Goal: Task Accomplishment & Management: Complete application form

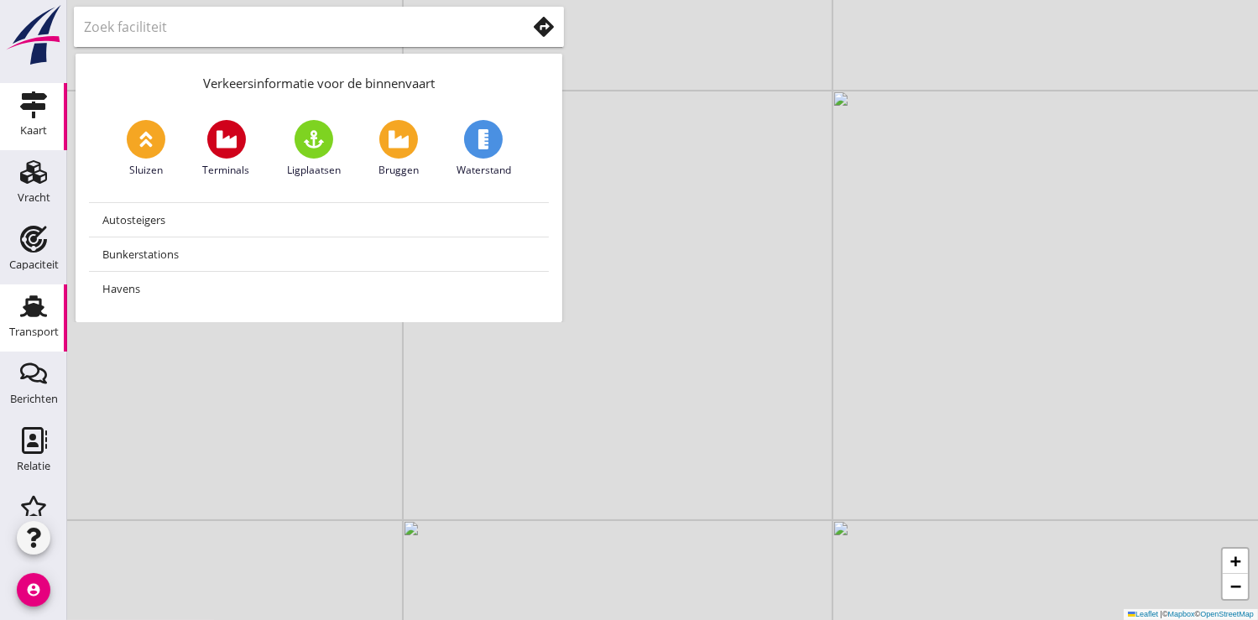
click at [13, 323] on div "Transport" at bounding box center [34, 332] width 50 height 24
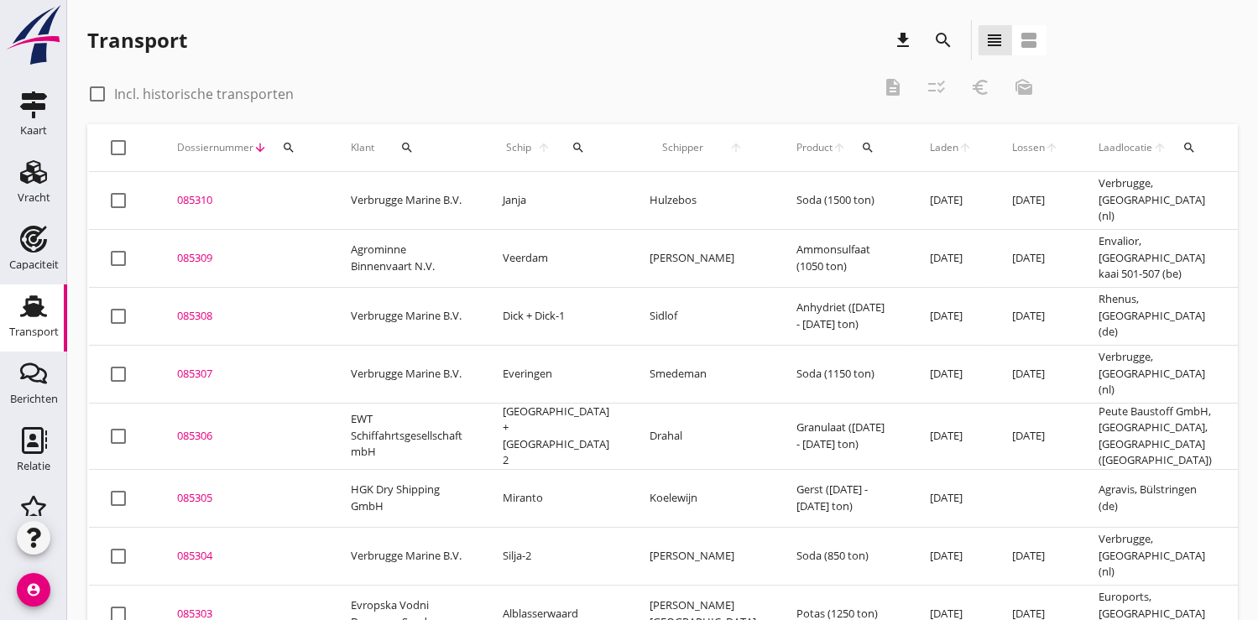
click at [572, 149] on icon "search" at bounding box center [578, 147] width 13 height 13
click at [577, 192] on input "Zoek op (scheeps)naam" at bounding box center [644, 196] width 175 height 27
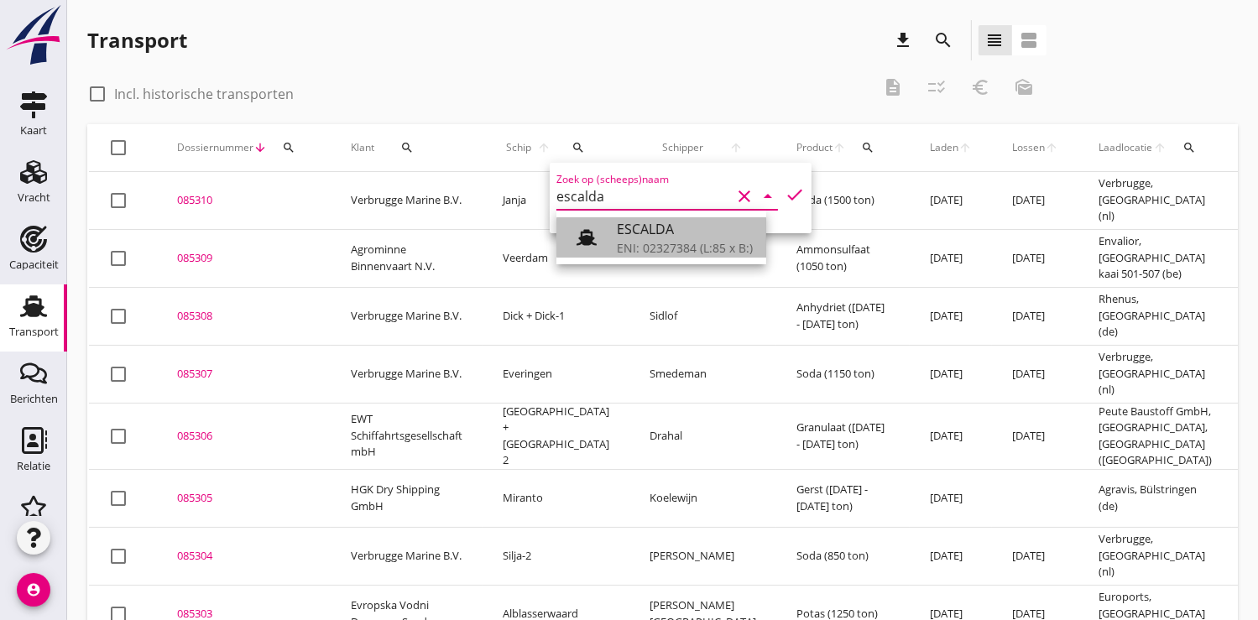
click at [660, 236] on div "ESCALDA" at bounding box center [685, 229] width 136 height 20
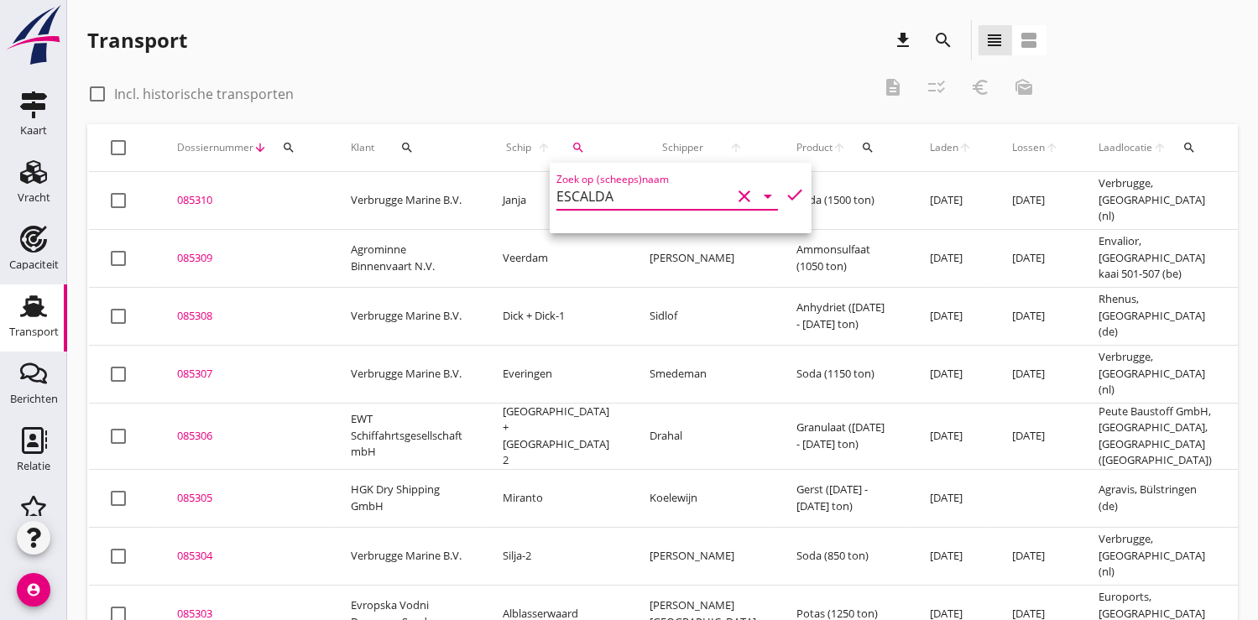
click at [785, 193] on icon "check" at bounding box center [795, 195] width 20 height 20
type input "ESCALDA"
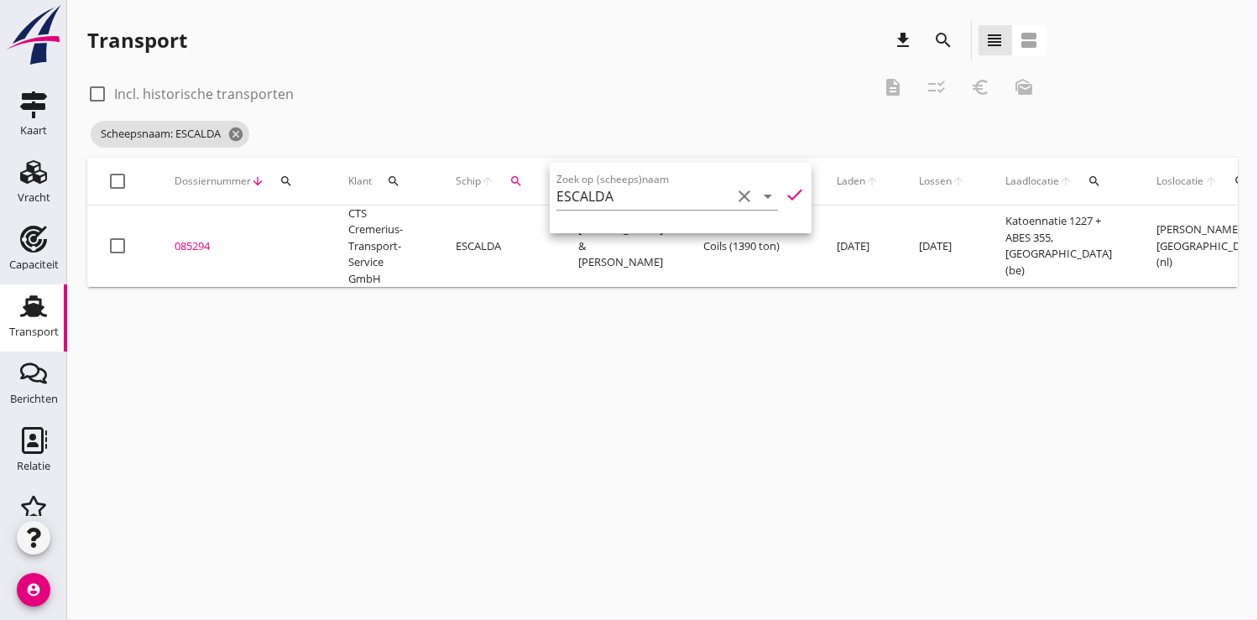
click at [196, 243] on div "085294" at bounding box center [241, 246] width 133 height 17
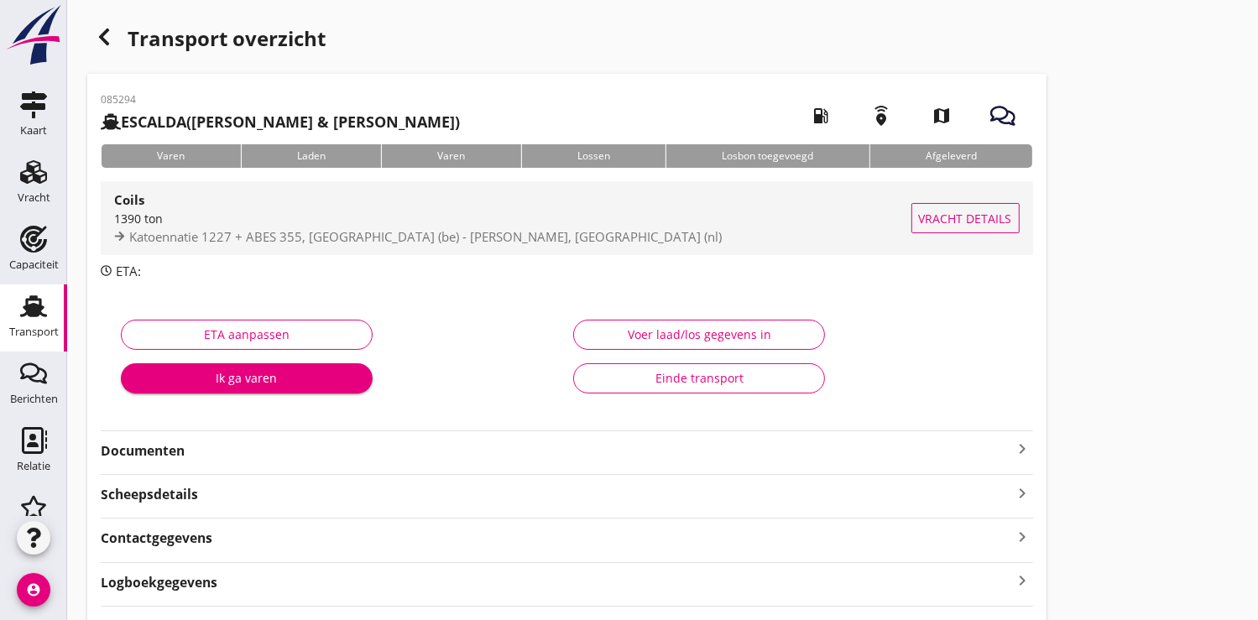
click at [238, 219] on div "1390 ton" at bounding box center [512, 219] width 797 height 18
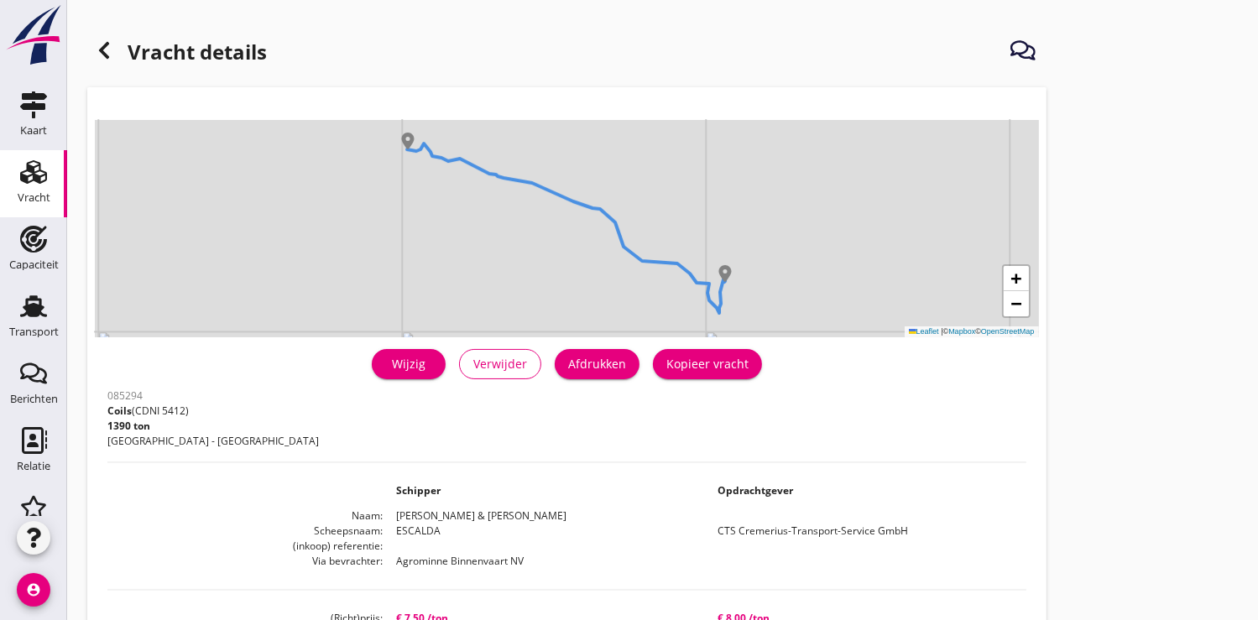
click at [425, 363] on div "Wijzig" at bounding box center [408, 364] width 47 height 18
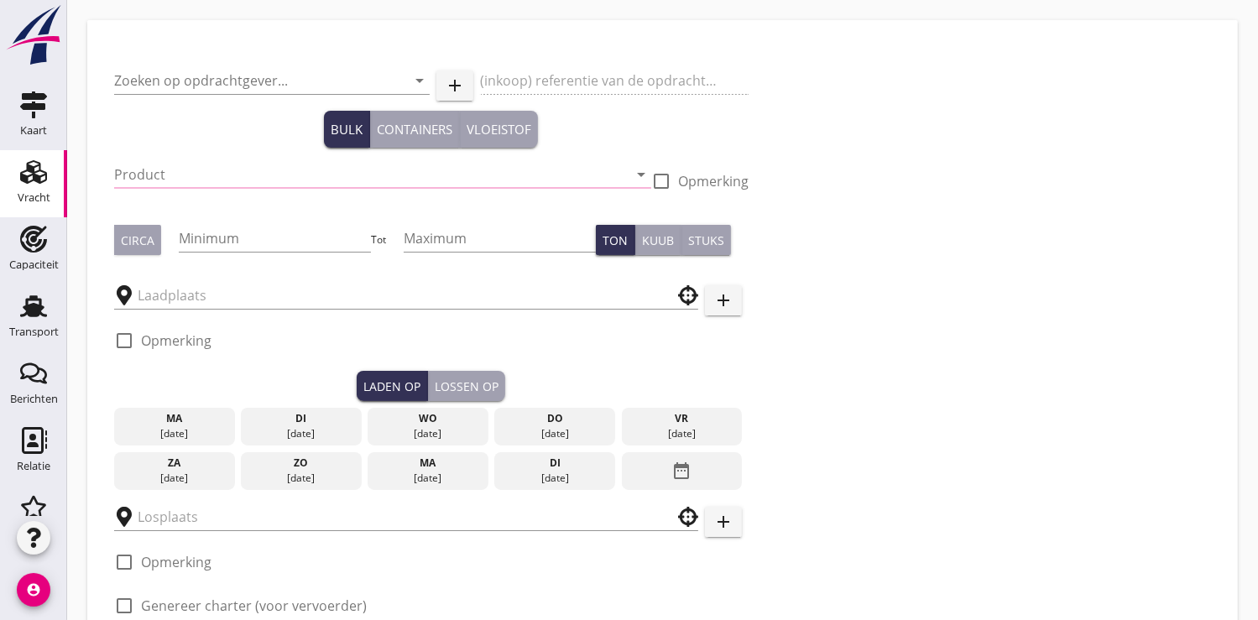
type input "CTS Cremerius-Transport-Service GmbH"
type input "Coils (5412)"
type input "1390"
checkbox input "true"
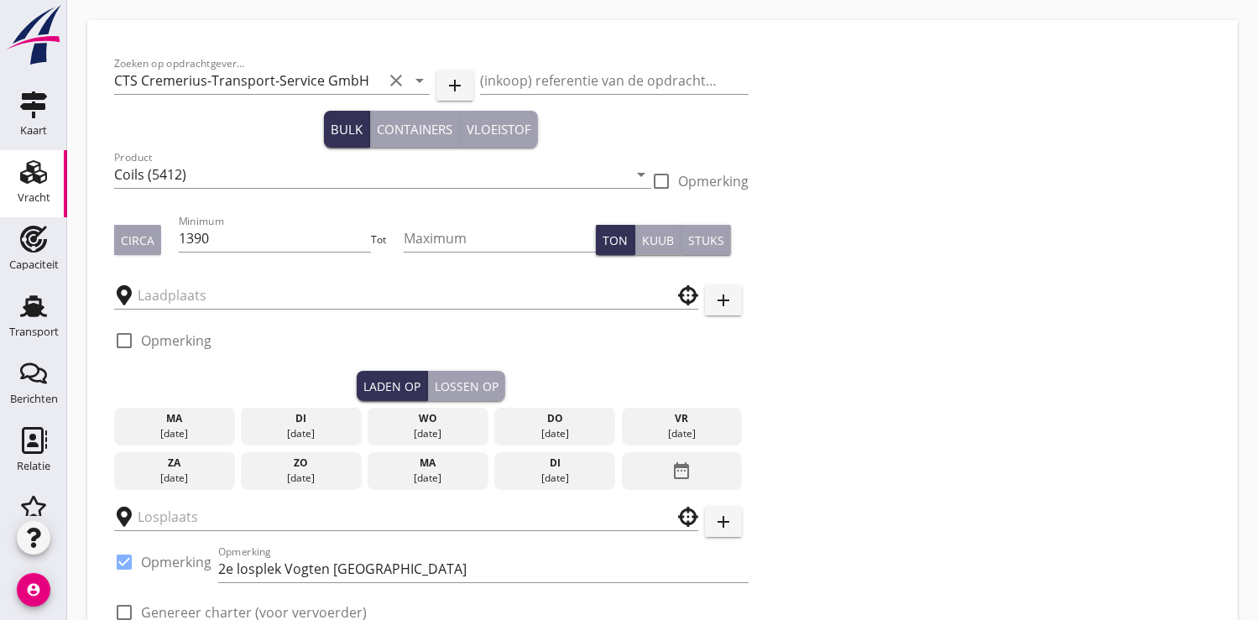
type input "[PERSON_NAME]"
type input "Katoennatie 1227 + ABES 355"
checkbox input "true"
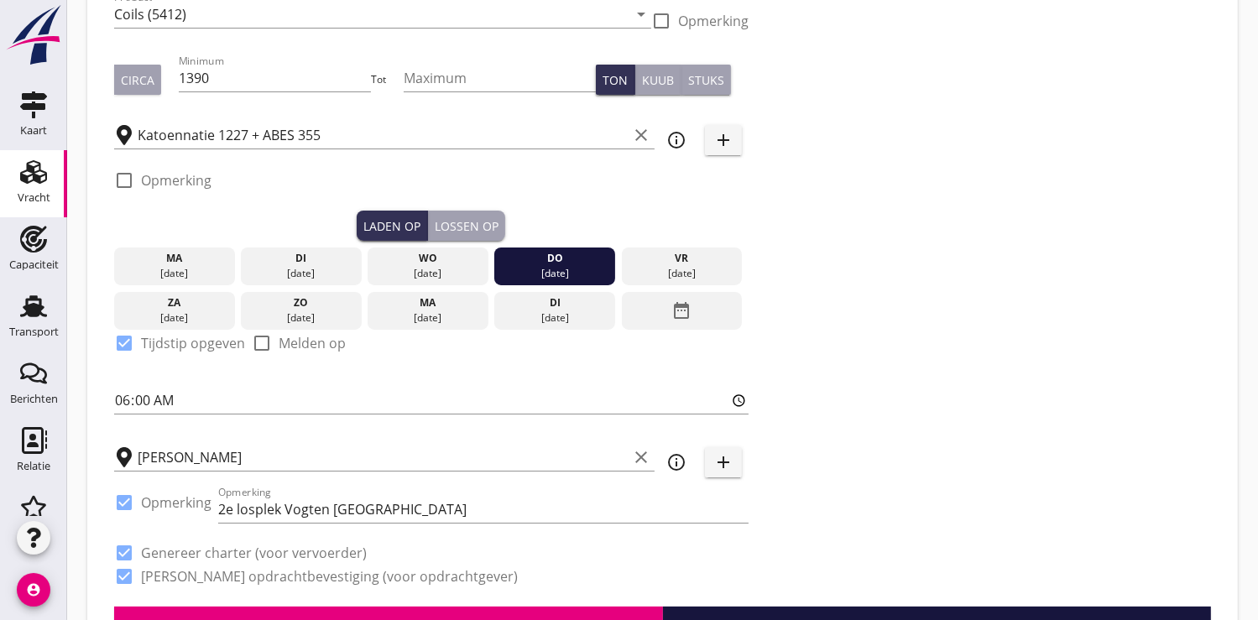
type input "7.5"
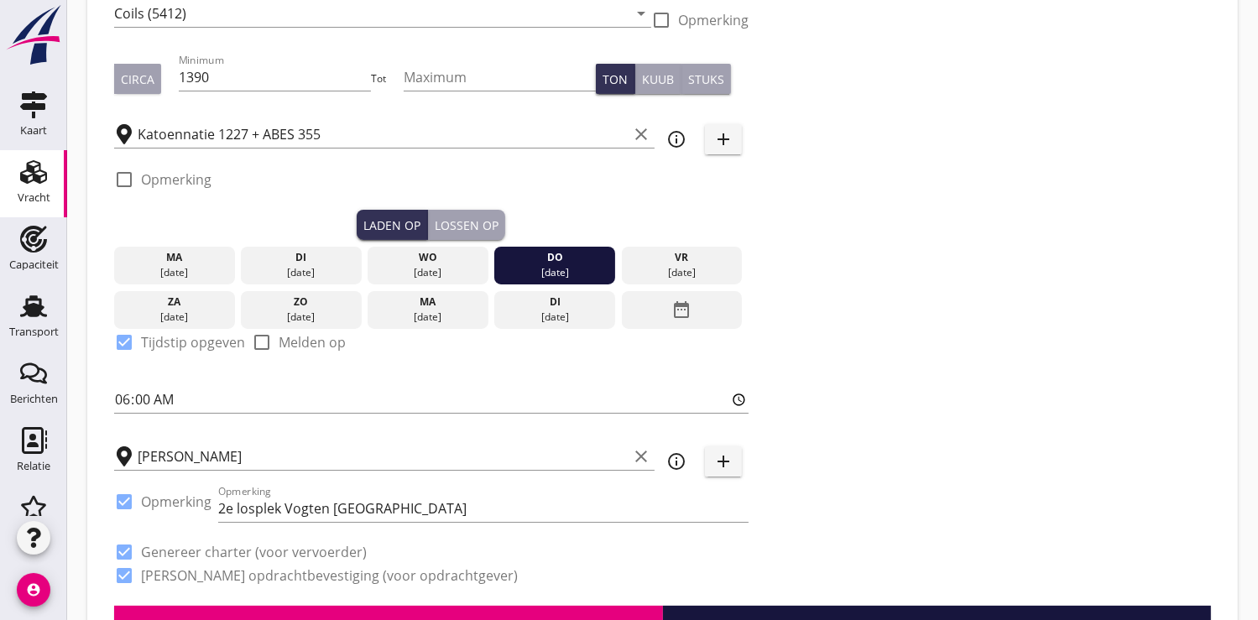
radio input "false"
checkbox input "true"
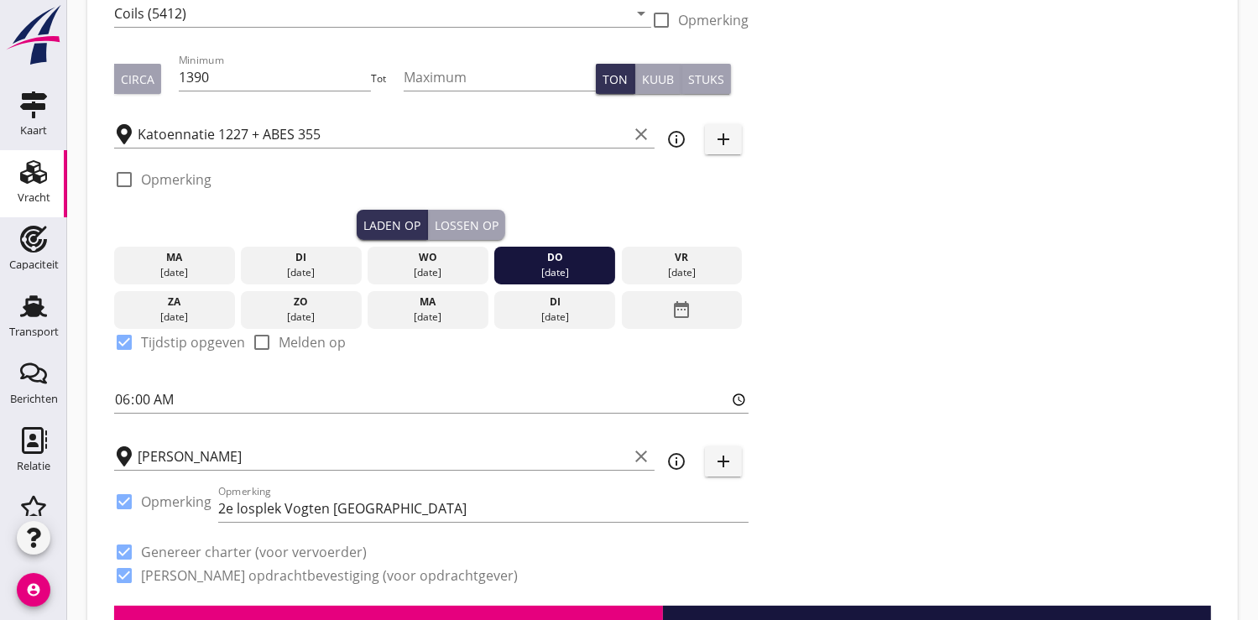
type input "2"
type input "8"
radio input "false"
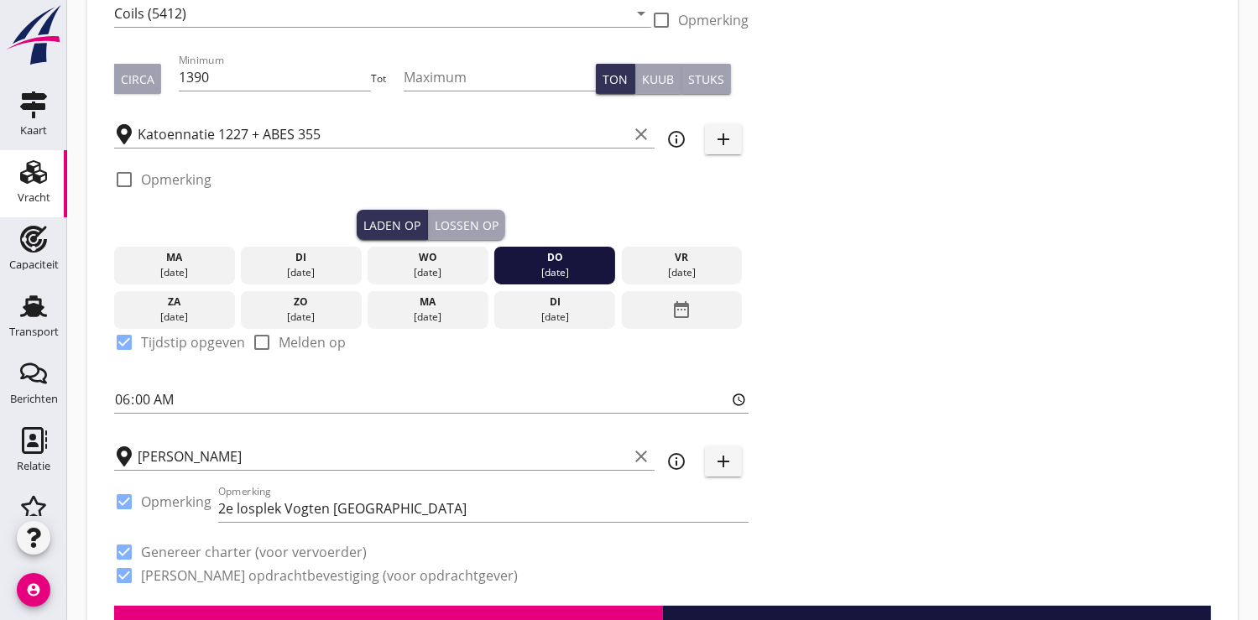
checkbox input "true"
type input "2"
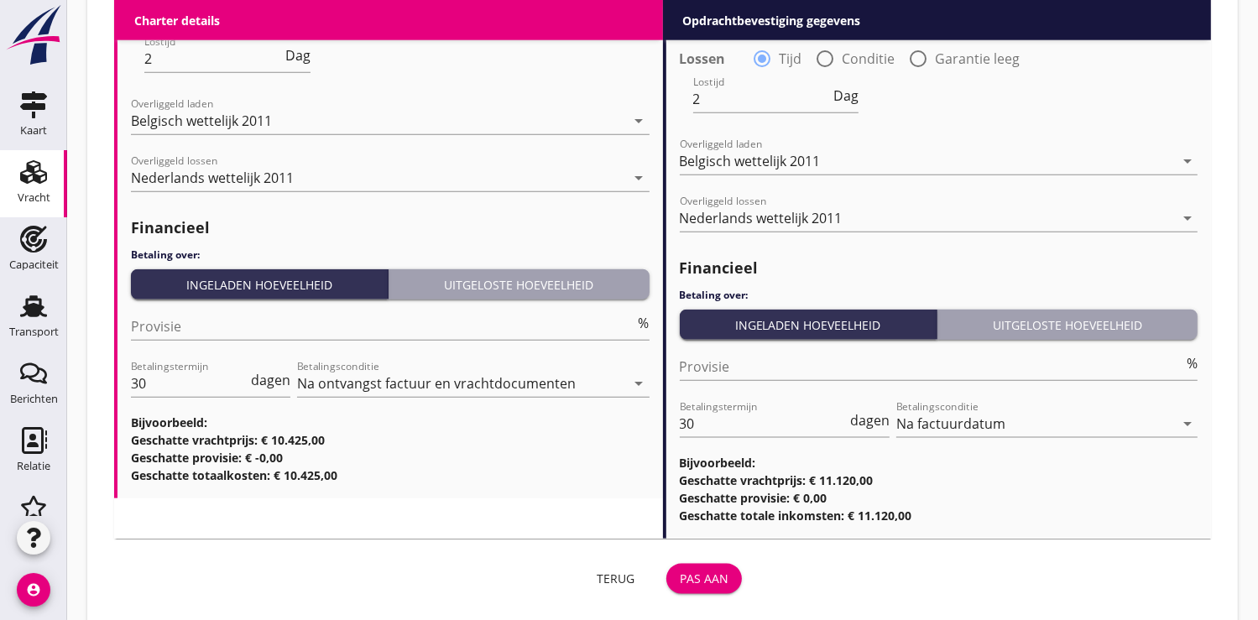
scroll to position [1914, 0]
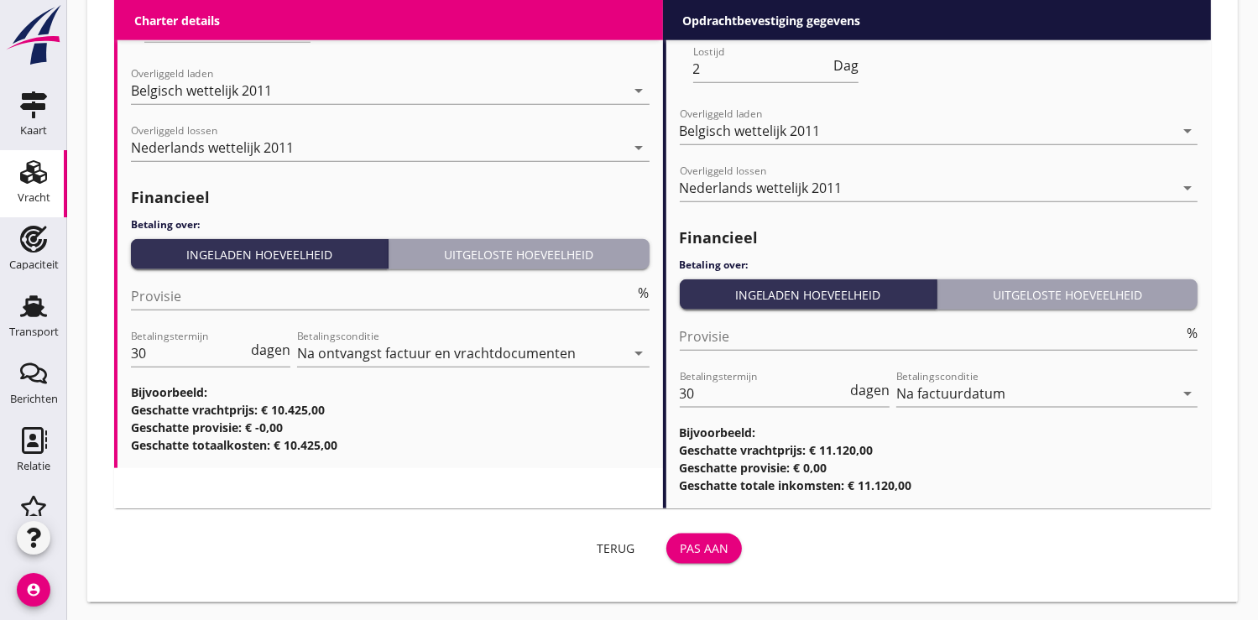
click at [726, 540] on div "Pas aan" at bounding box center [704, 549] width 49 height 18
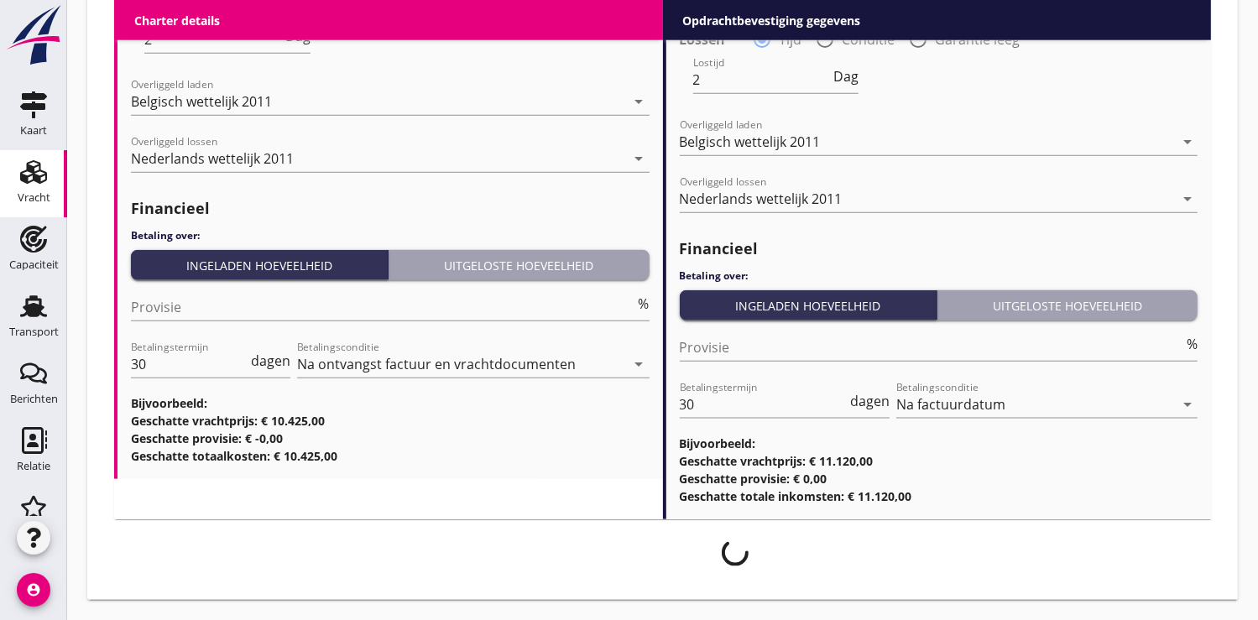
scroll to position [1901, 0]
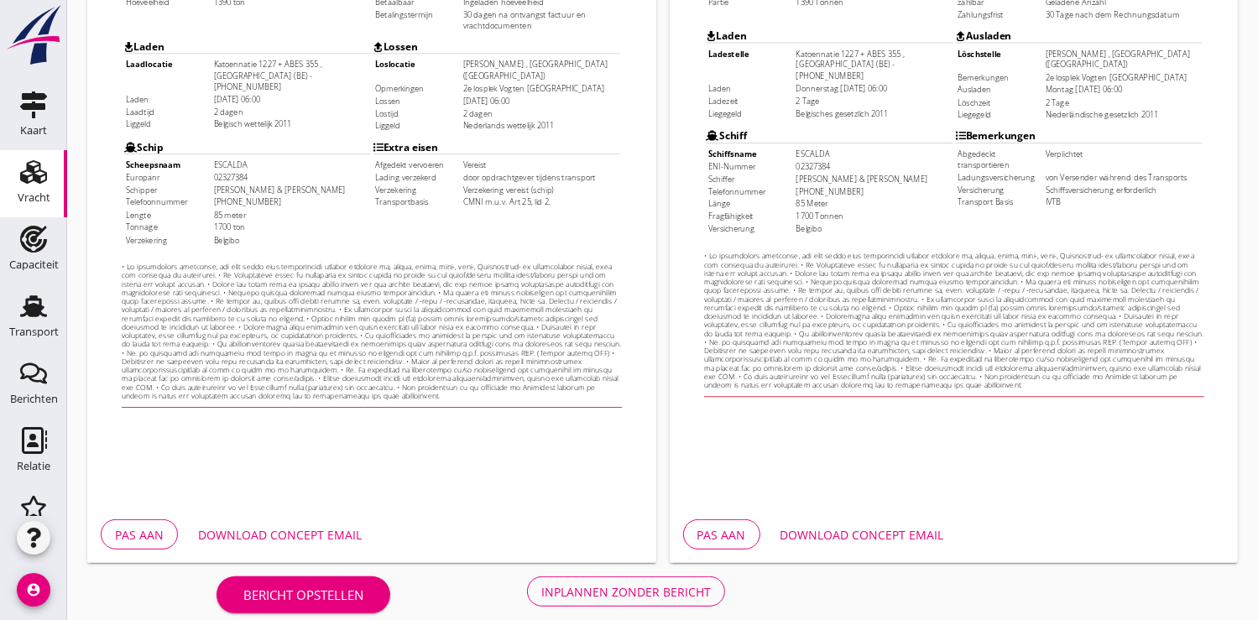
scroll to position [483, 0]
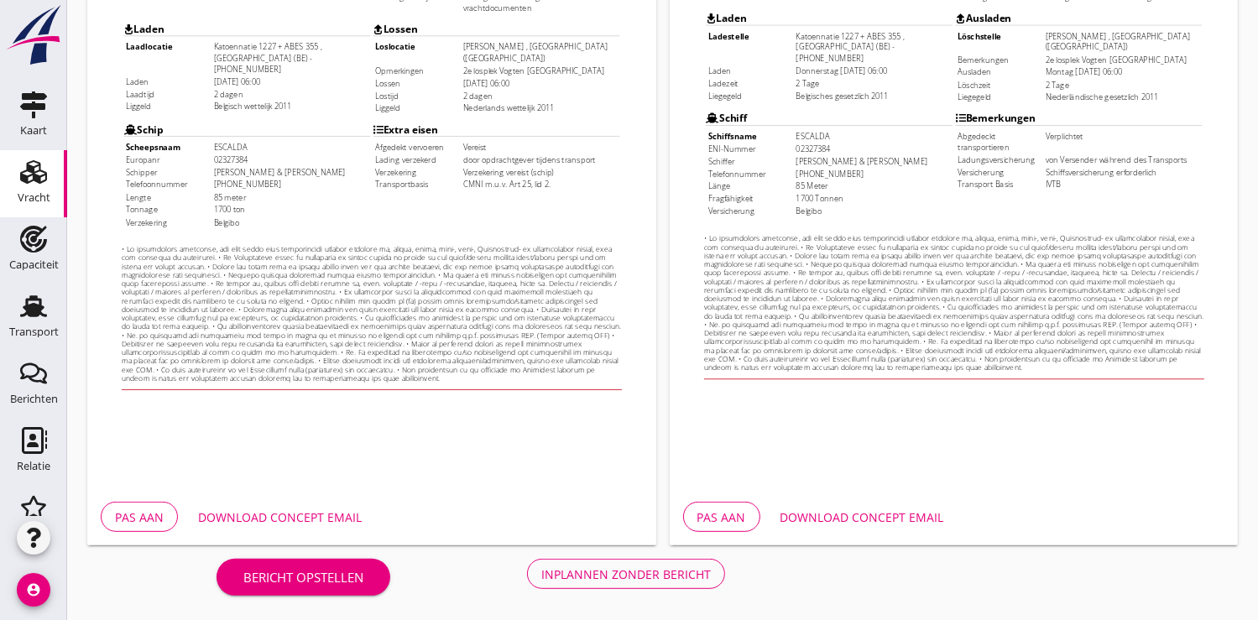
click at [863, 515] on div "Download concept email" at bounding box center [863, 518] width 164 height 18
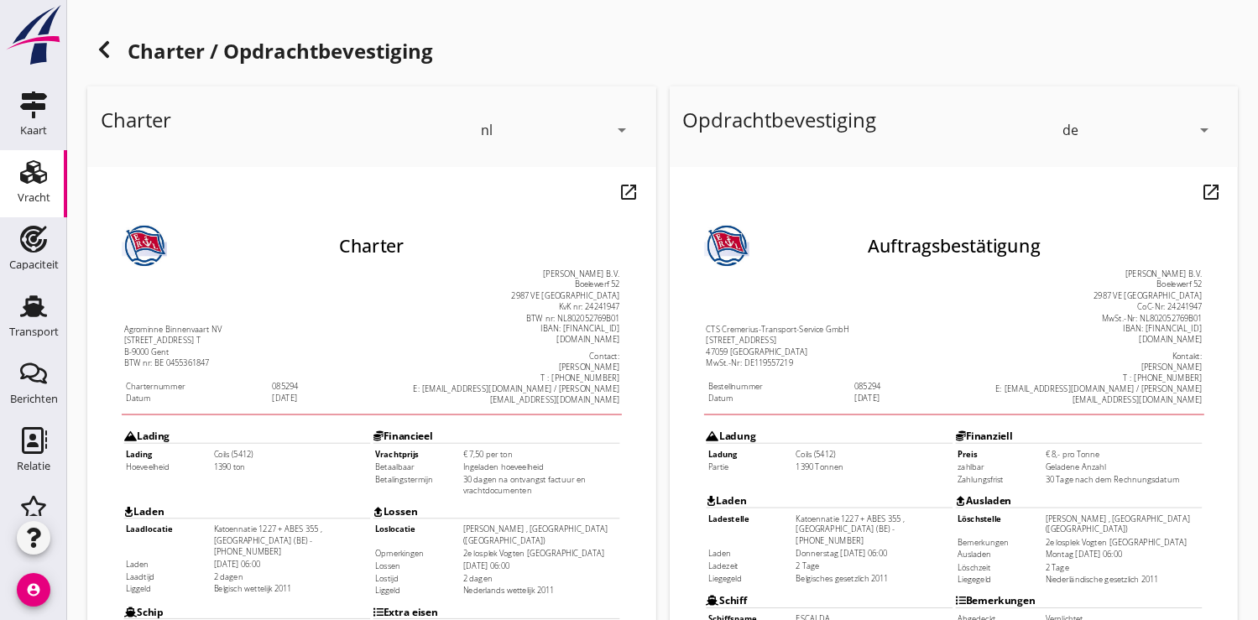
scroll to position [0, 0]
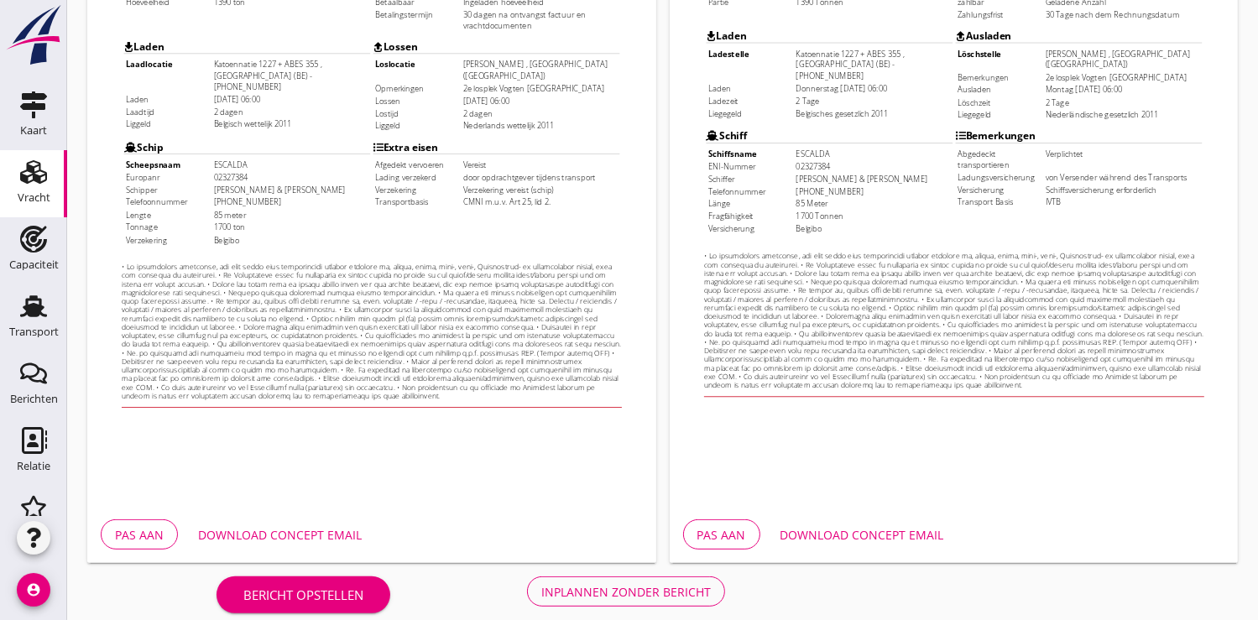
drag, startPoint x: 1546, startPoint y: -95, endPoint x: 797, endPoint y: 446, distance: 923.5
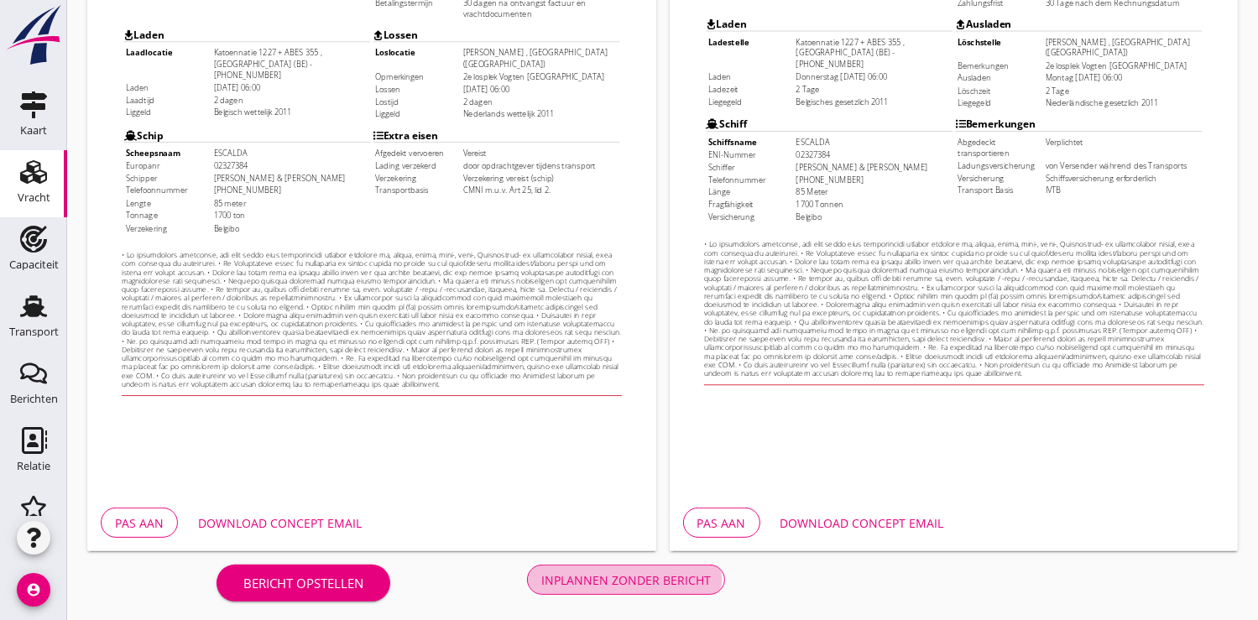
click at [671, 572] on div "Inplannen zonder bericht" at bounding box center [626, 581] width 170 height 18
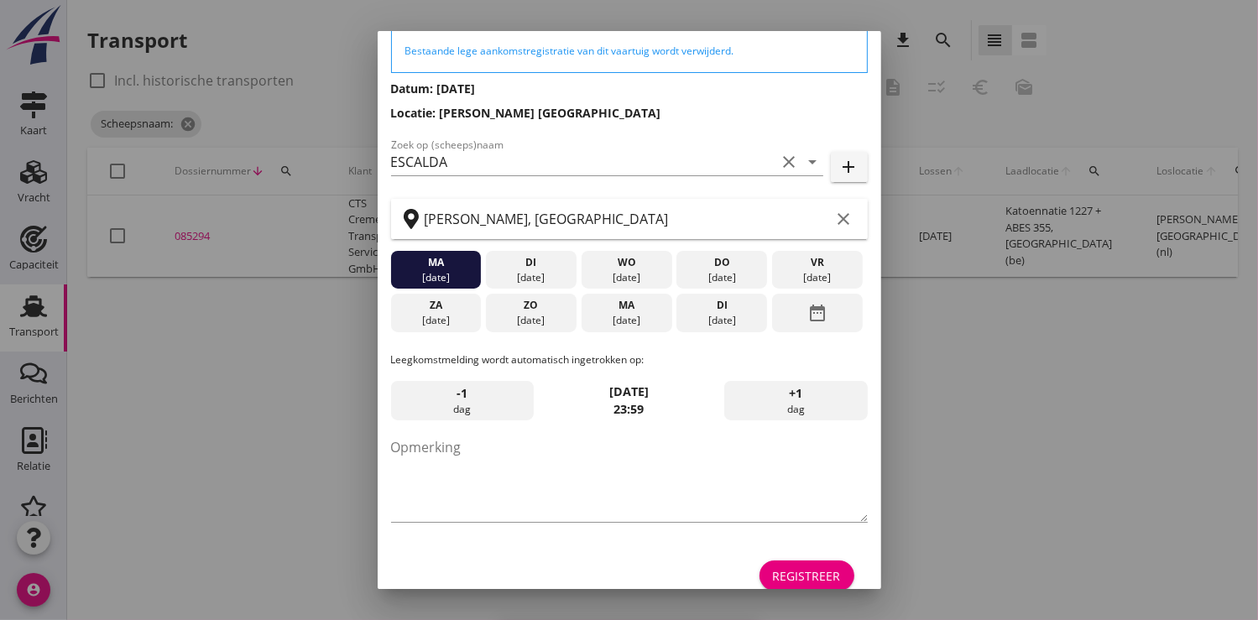
scroll to position [91, 0]
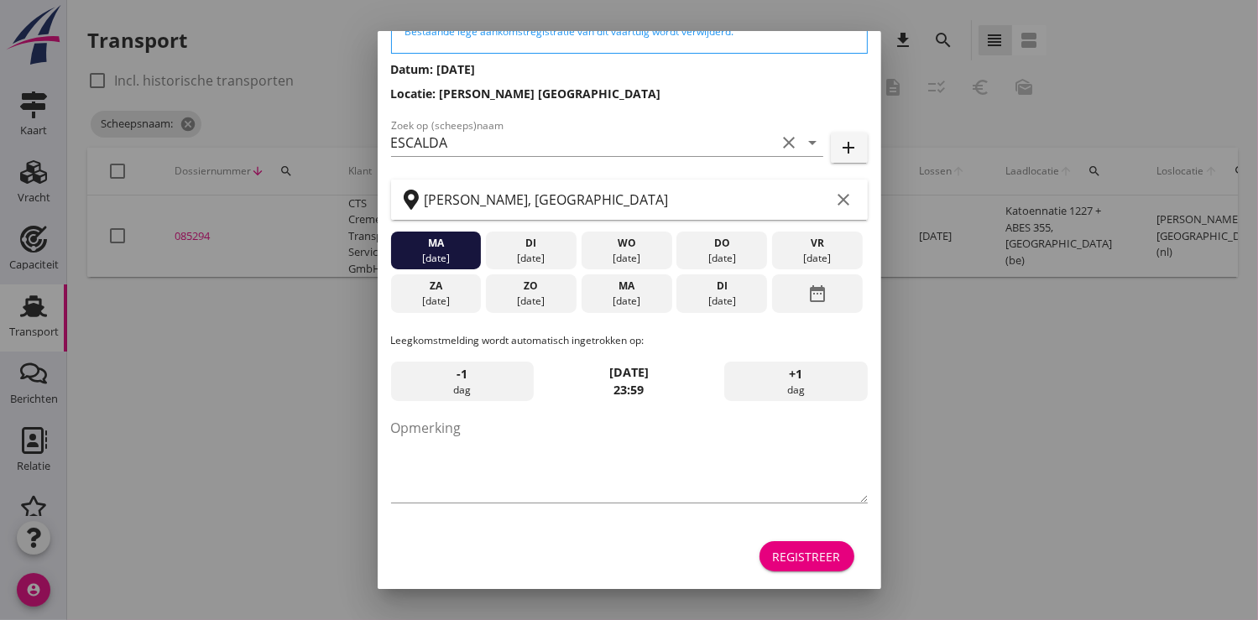
click at [798, 553] on div "Registreer" at bounding box center [807, 557] width 68 height 18
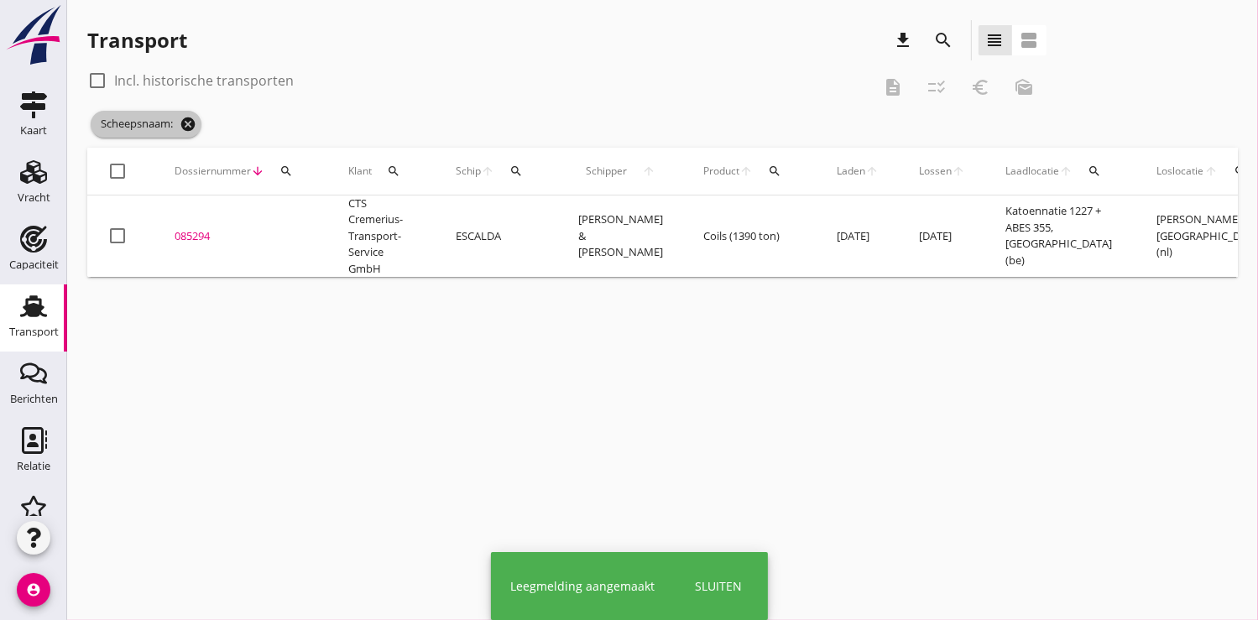
click at [193, 125] on icon "cancel" at bounding box center [188, 124] width 17 height 17
